Goal: Task Accomplishment & Management: Use online tool/utility

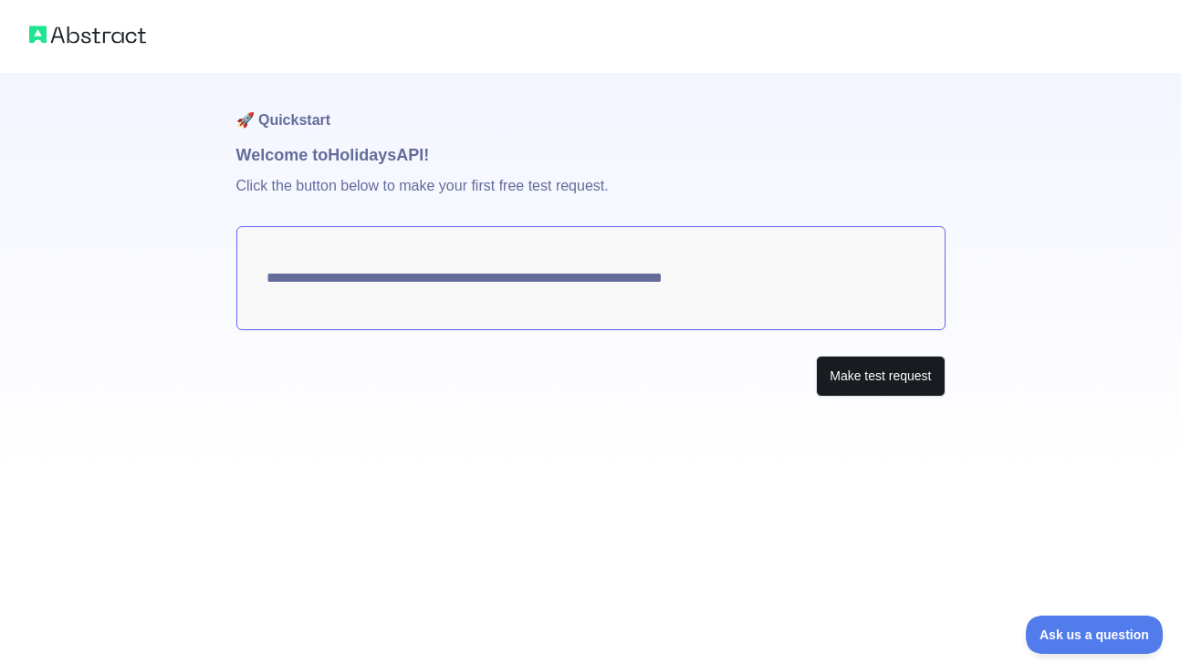
click at [863, 387] on button "Make test request" at bounding box center [880, 376] width 129 height 41
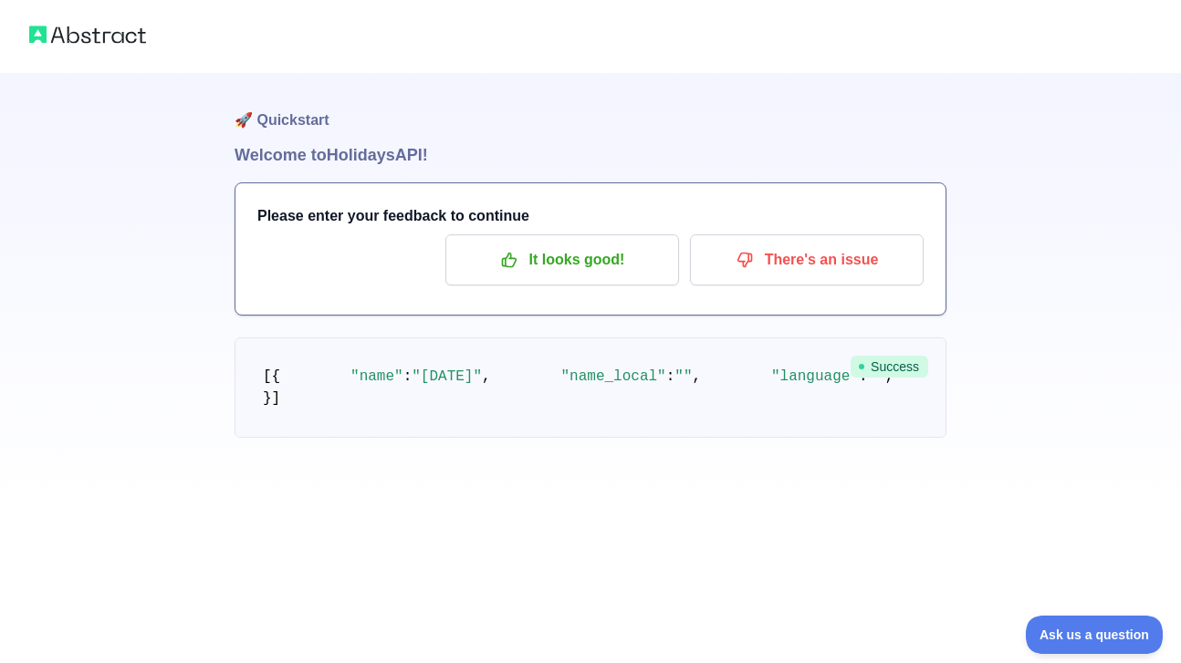
click at [128, 34] on img at bounding box center [87, 35] width 117 height 26
click at [62, 29] on img at bounding box center [87, 35] width 117 height 26
click at [597, 261] on p "It looks good!" at bounding box center [562, 260] width 206 height 31
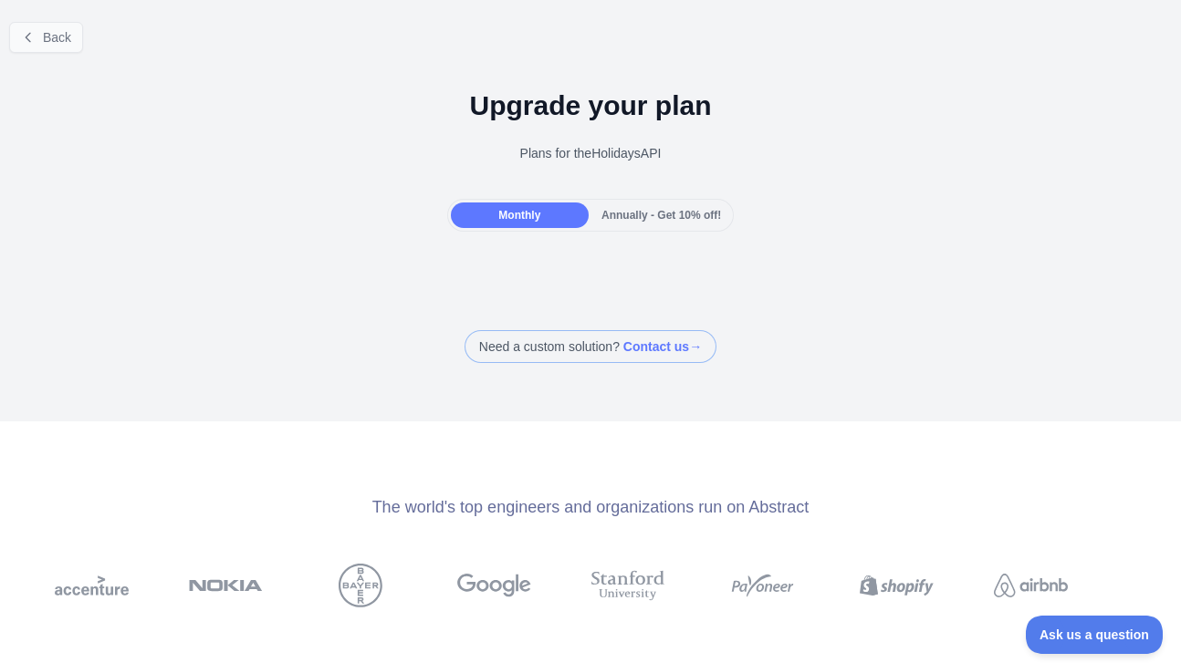
click at [71, 36] on span "Back" at bounding box center [57, 37] width 28 height 15
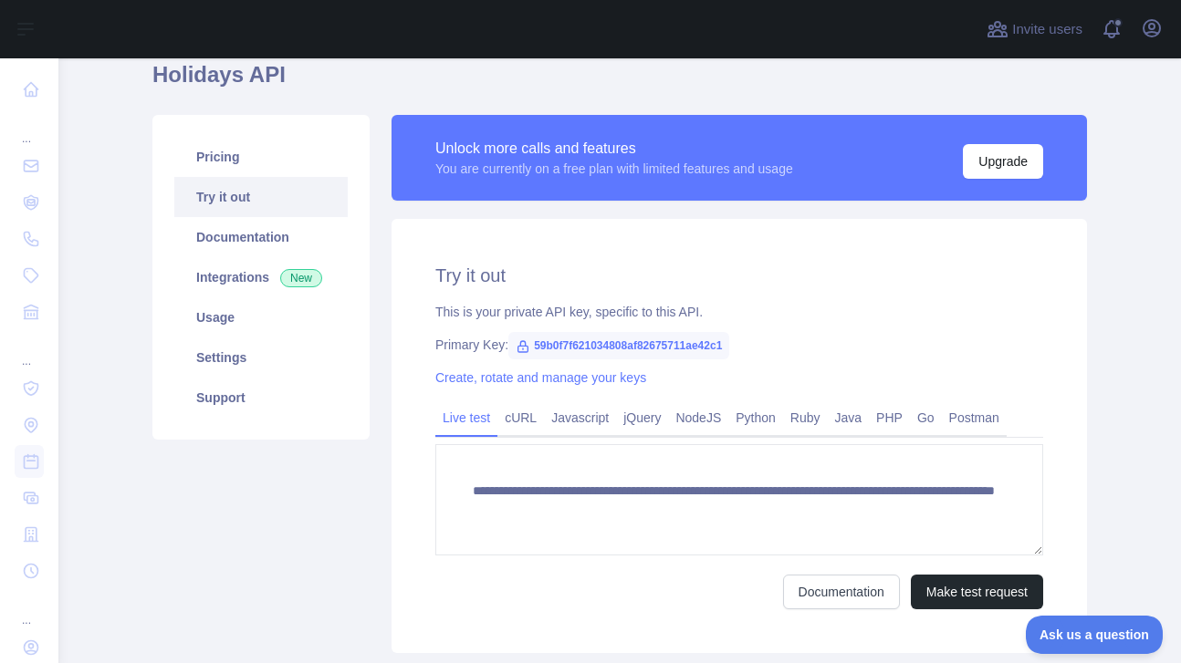
scroll to position [78, 0]
drag, startPoint x: 537, startPoint y: 342, endPoint x: 762, endPoint y: 341, distance: 225.4
click at [762, 341] on div "Primary Key: 59b0f7f621034808af82675711ae42c1" at bounding box center [739, 345] width 608 height 18
copy div "59b0f7f621034808af82675711ae42c1"
